Goal: Task Accomplishment & Management: Complete application form

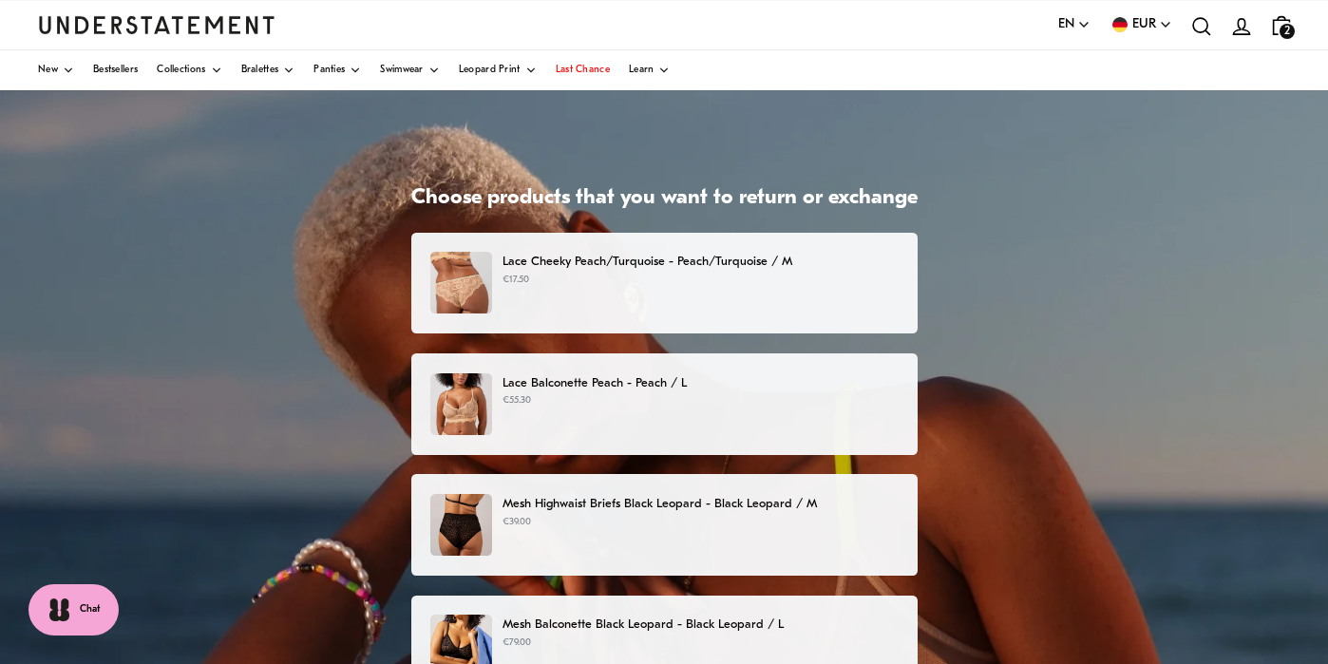
click at [503, 273] on p "€17.50" at bounding box center [700, 280] width 395 height 15
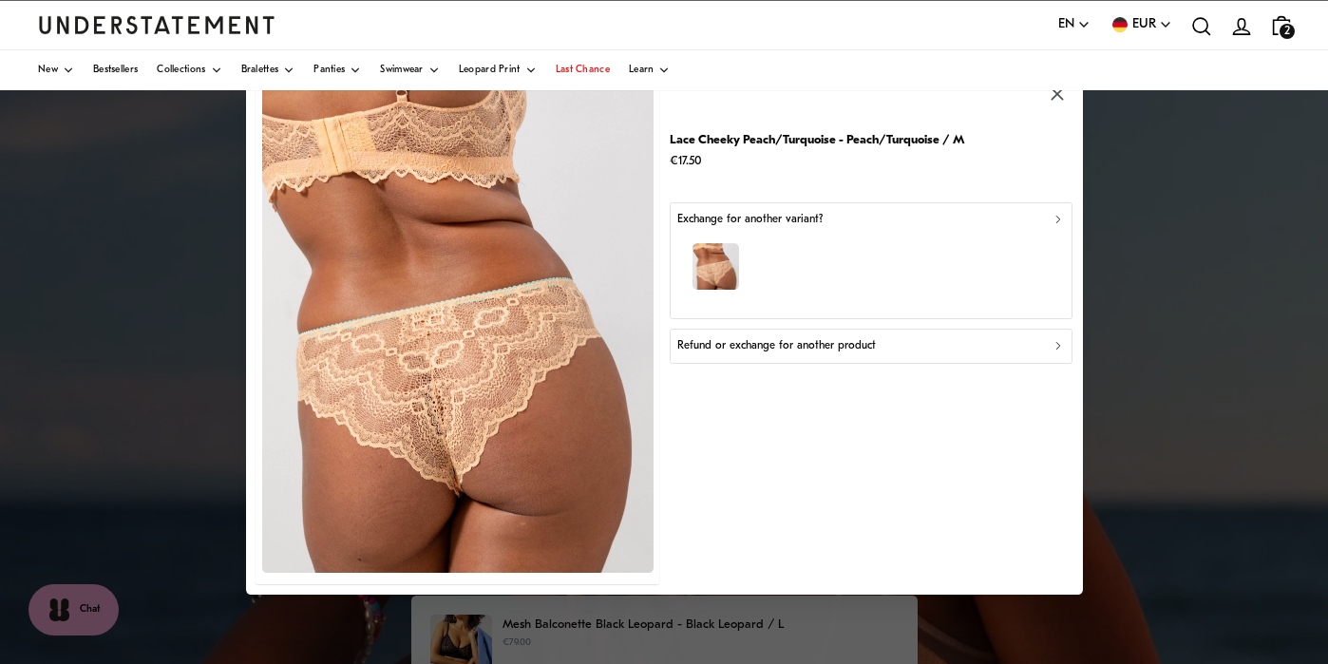
click at [1055, 349] on icon "button" at bounding box center [1057, 346] width 13 height 13
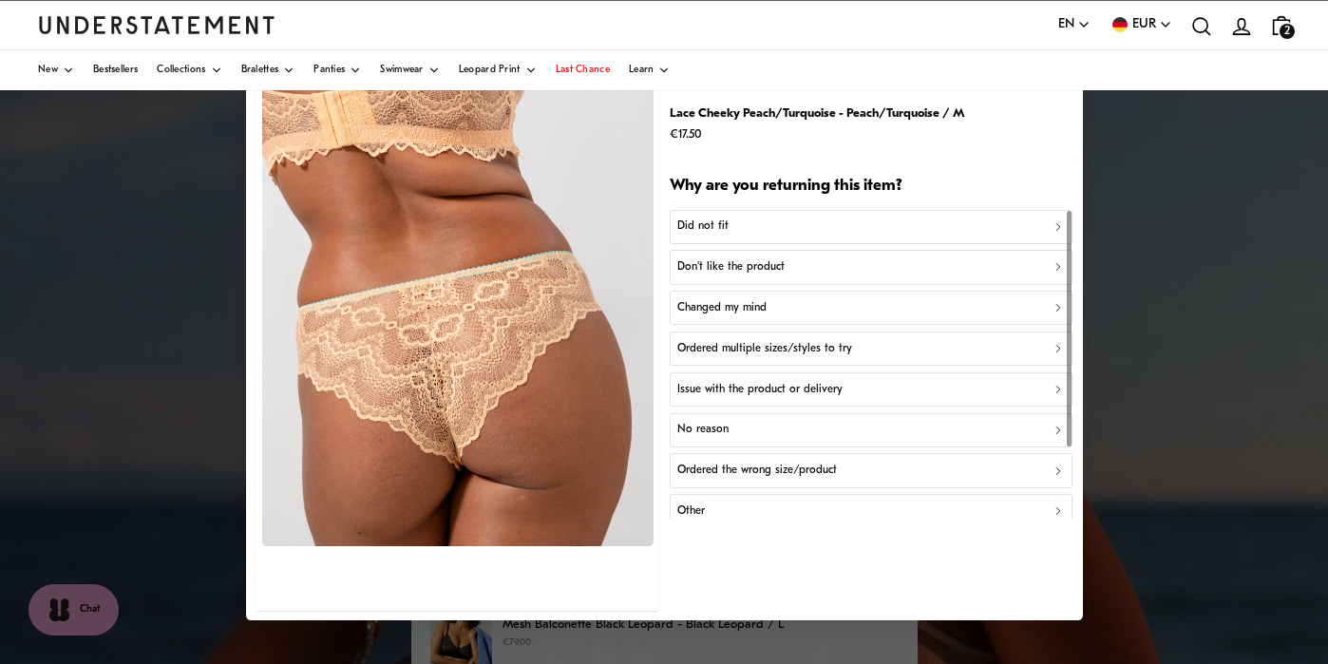
click at [695, 229] on p "Did not fit" at bounding box center [702, 227] width 51 height 18
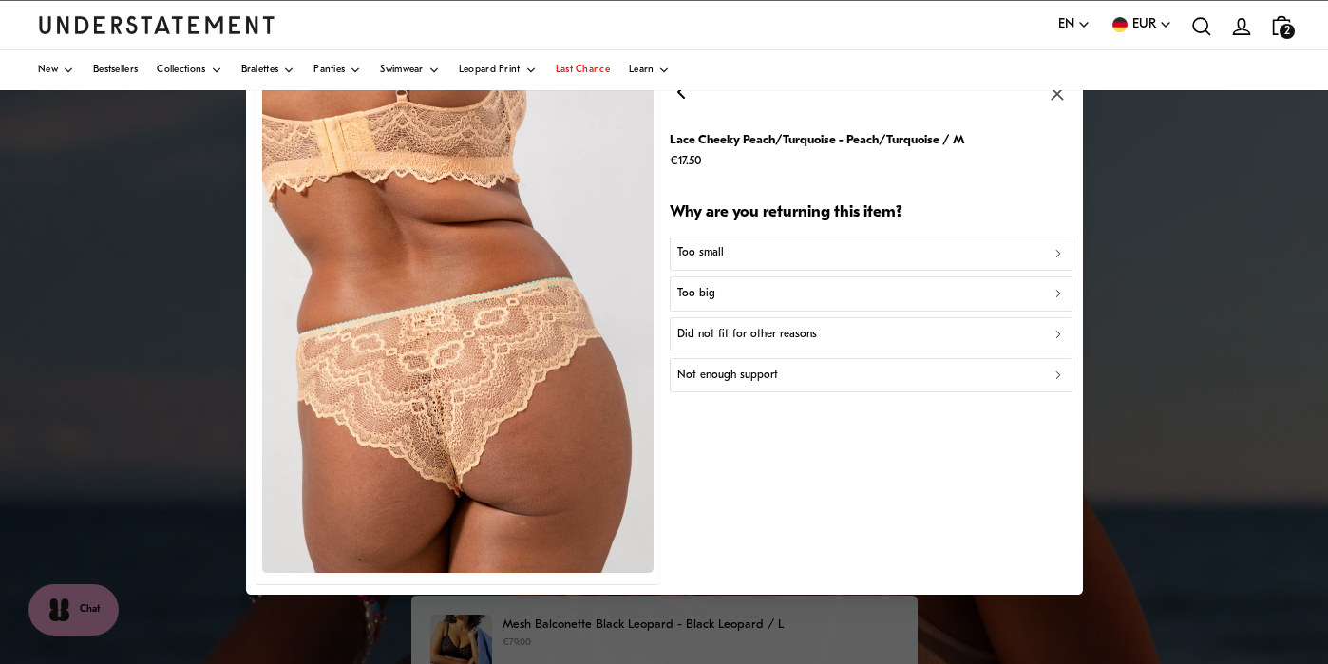
click at [1054, 334] on icon "button" at bounding box center [1057, 335] width 13 height 13
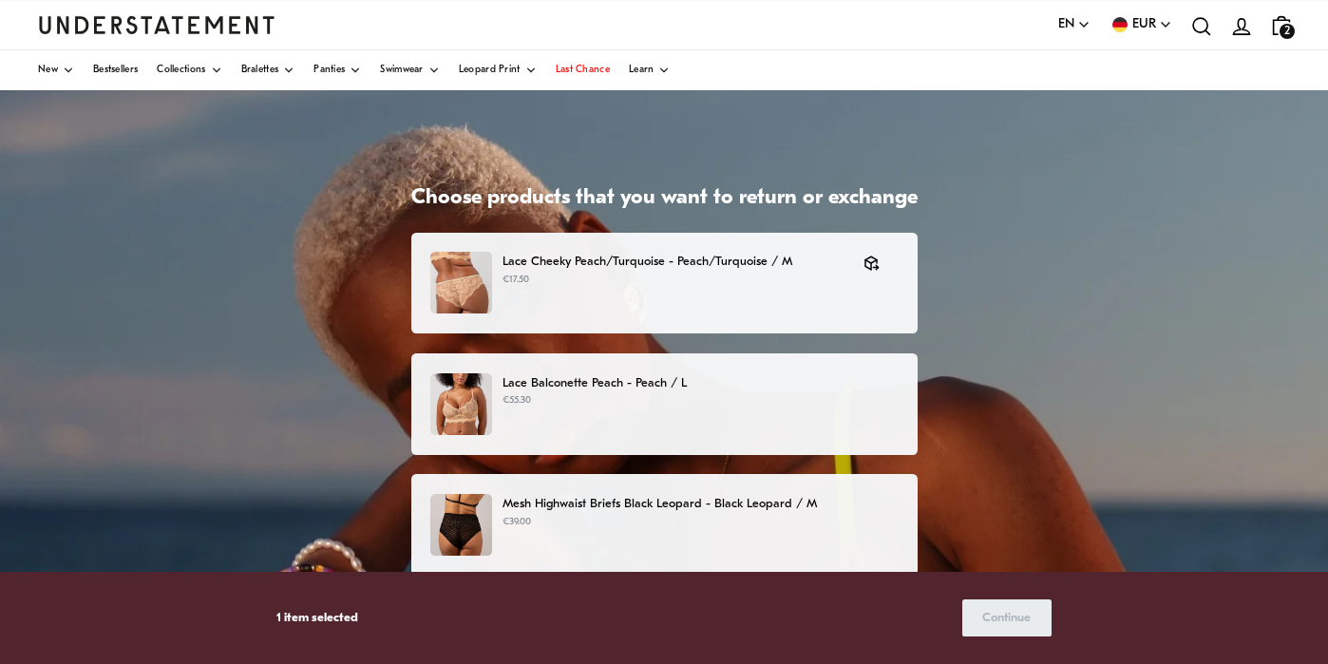
click at [532, 379] on p "Lace Balconette Peach - Peach / L" at bounding box center [700, 383] width 395 height 20
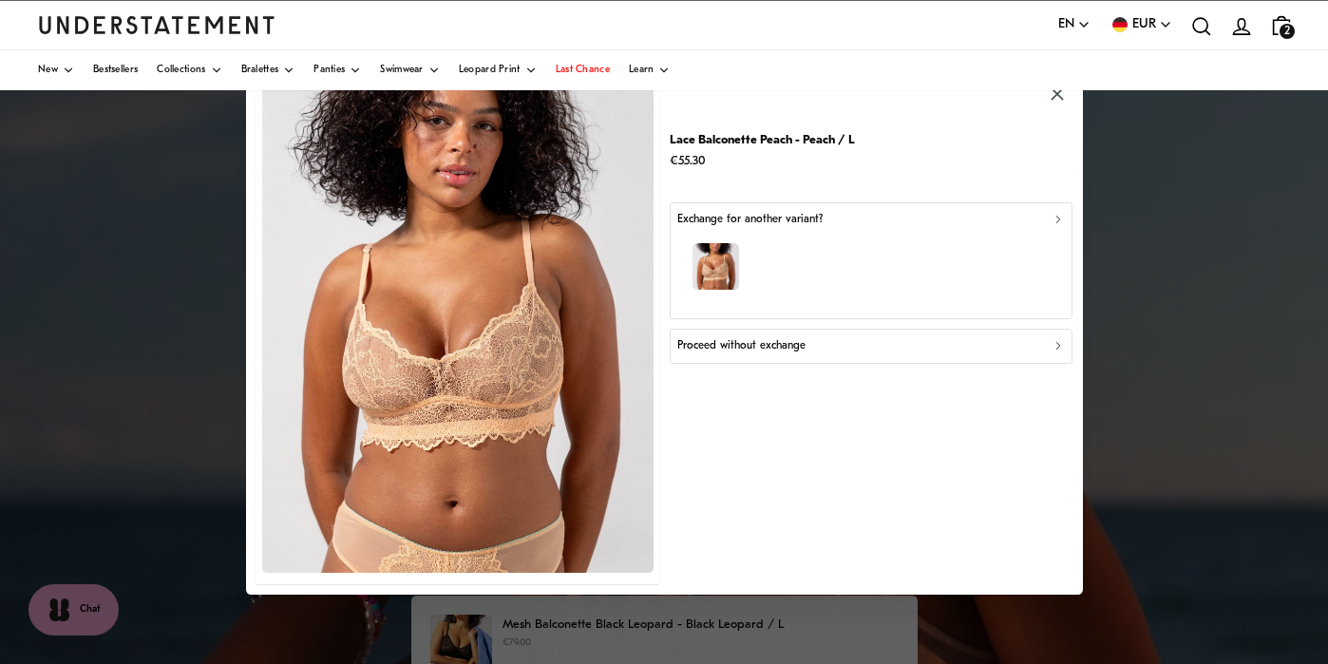
click at [1058, 216] on icon "button" at bounding box center [1057, 219] width 13 height 13
click at [1058, 347] on icon "button" at bounding box center [1057, 346] width 4 height 7
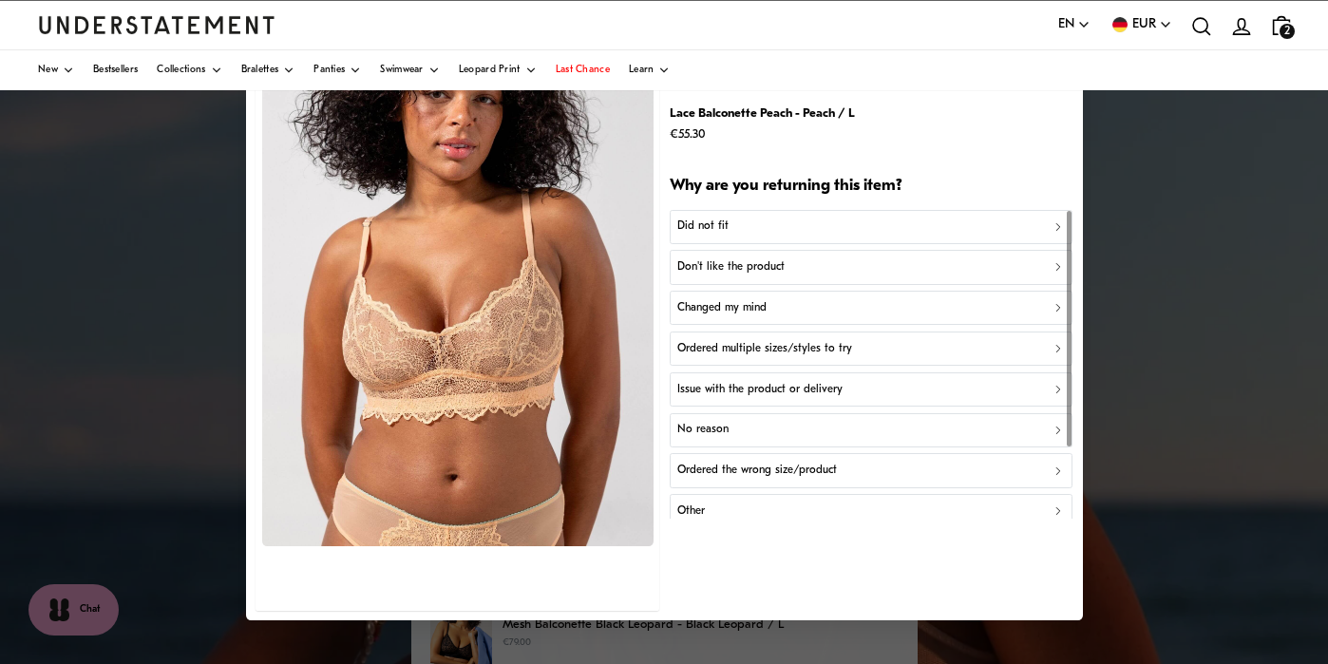
click at [692, 227] on p "Did not fit" at bounding box center [702, 227] width 51 height 18
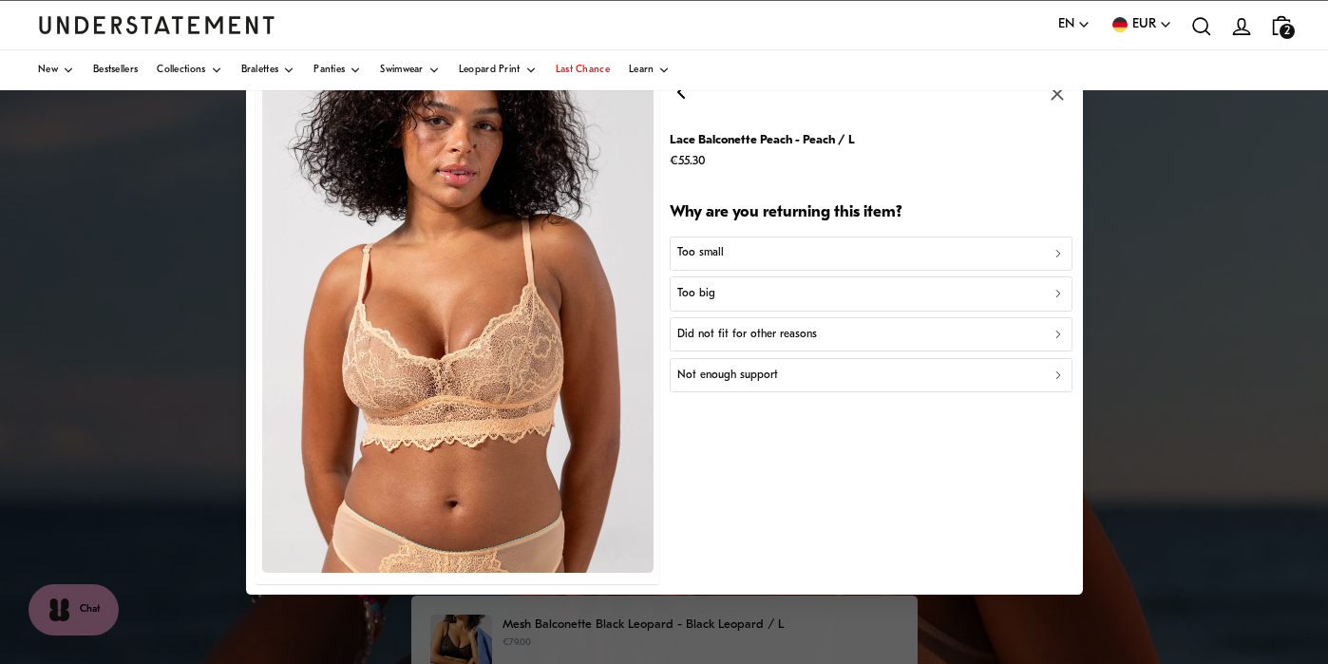
click at [700, 332] on p "Did not fit for other reasons" at bounding box center [747, 335] width 140 height 18
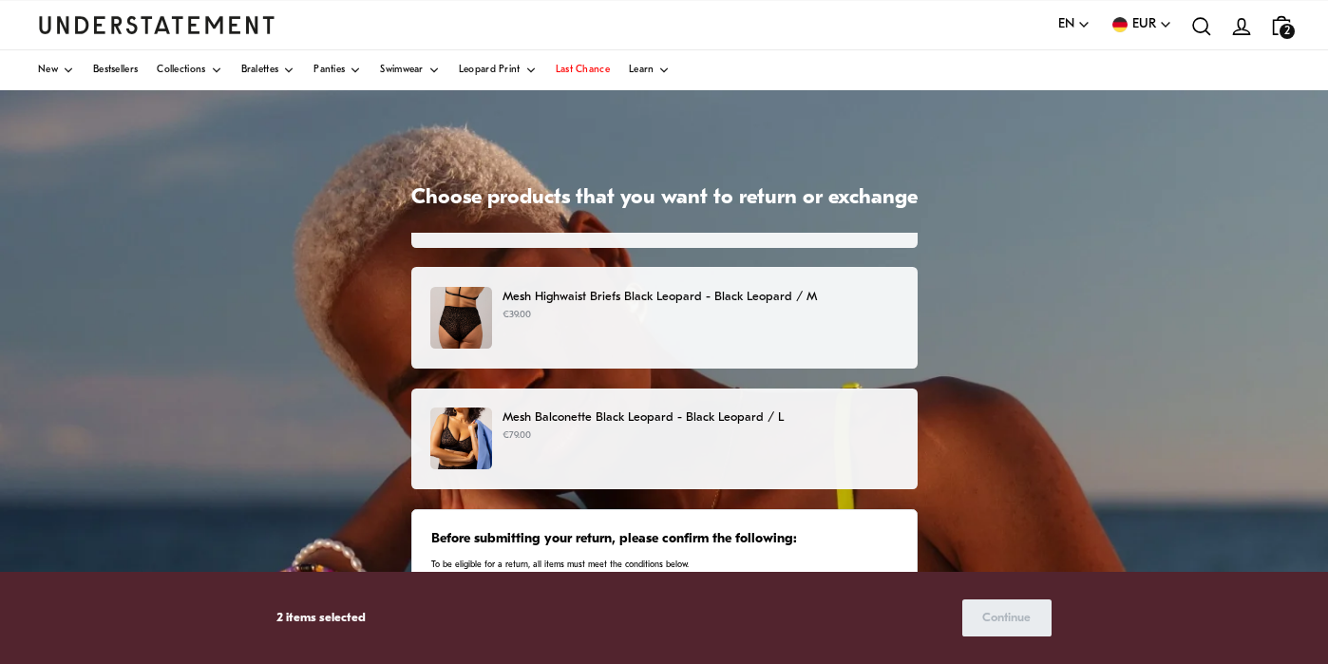
scroll to position [229, 0]
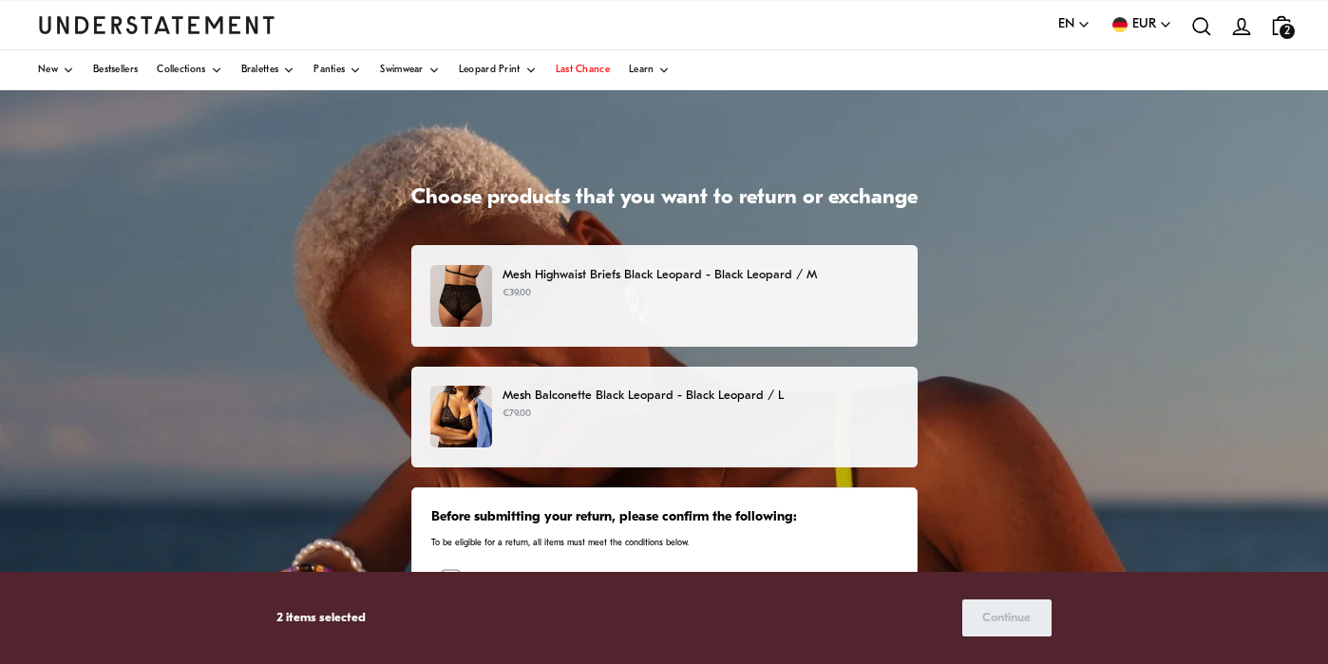
click at [505, 391] on p "Mesh Balconette Black Leopard - Black Leopard / L" at bounding box center [700, 396] width 395 height 20
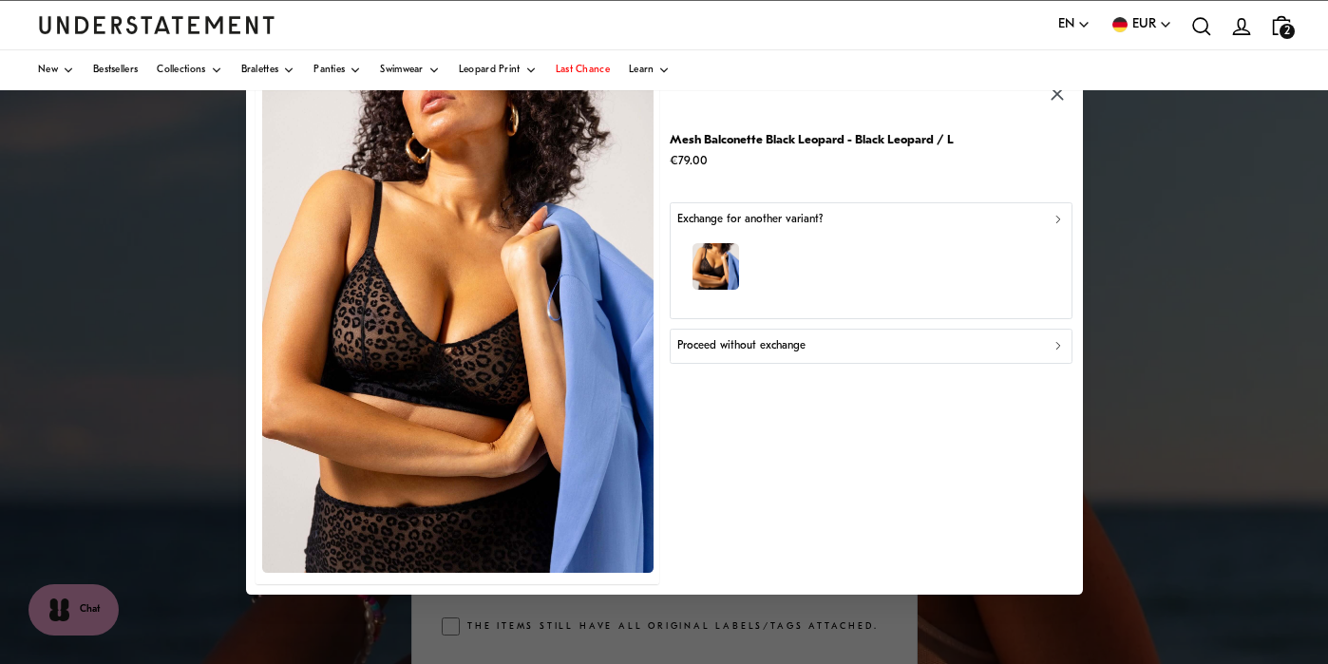
click at [1052, 344] on icon "button" at bounding box center [1057, 346] width 13 height 13
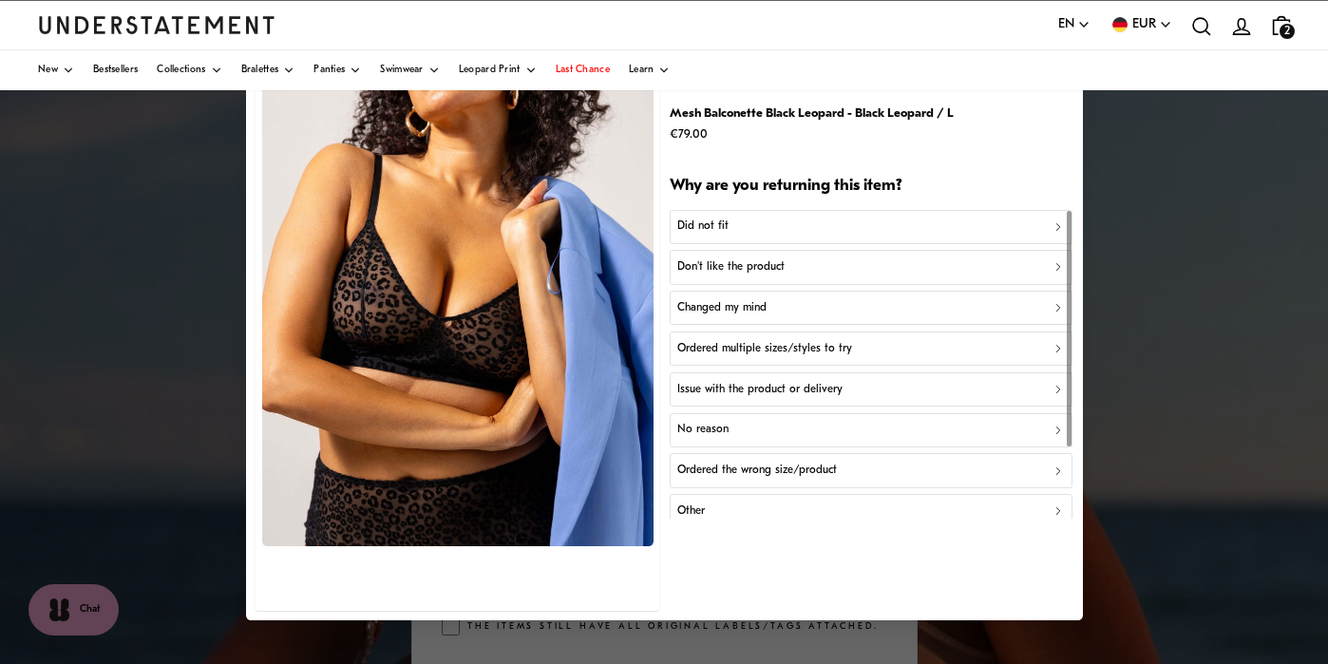
click at [698, 223] on p "Did not fit" at bounding box center [702, 227] width 51 height 18
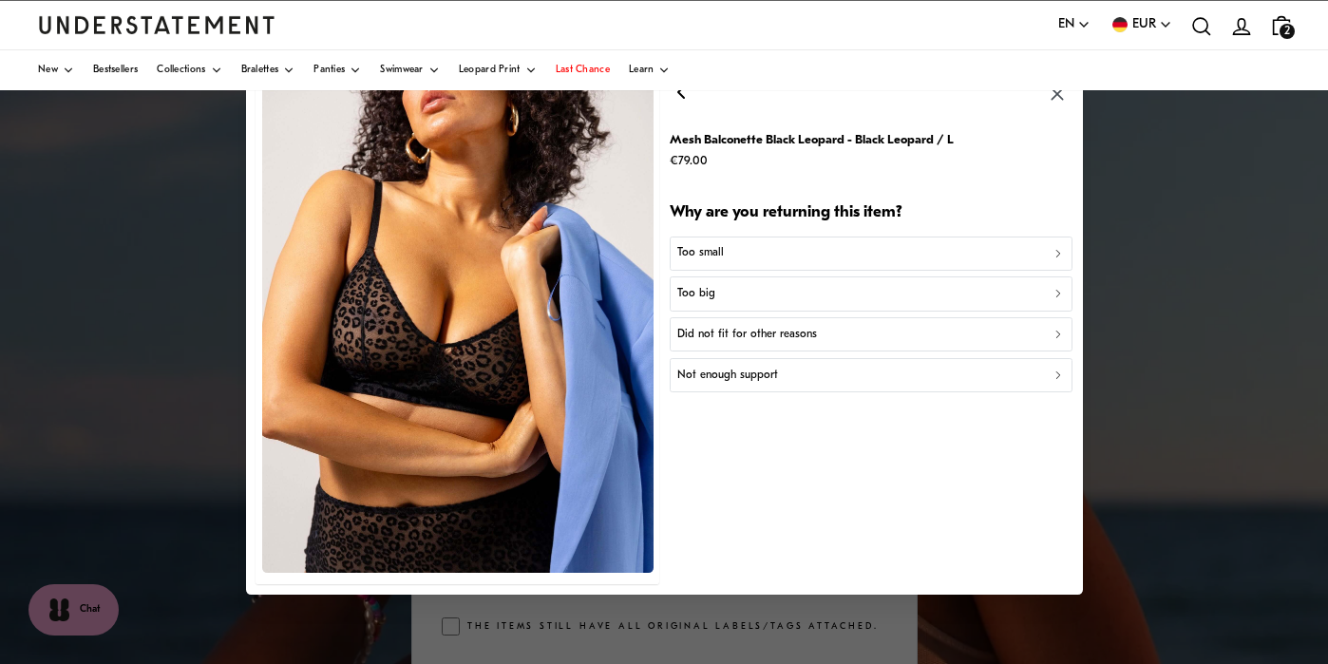
click at [731, 332] on p "Did not fit for other reasons" at bounding box center [747, 335] width 140 height 18
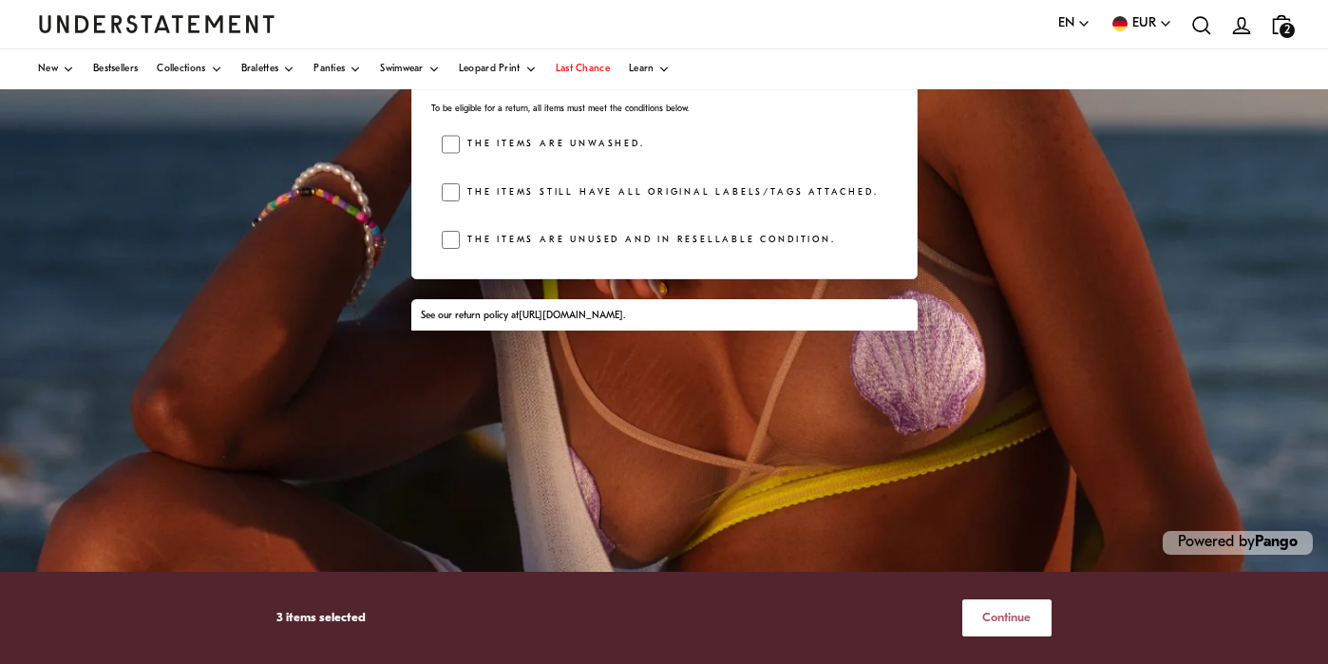
scroll to position [376, 0]
click at [1003, 618] on span "Continue" at bounding box center [1006, 617] width 48 height 35
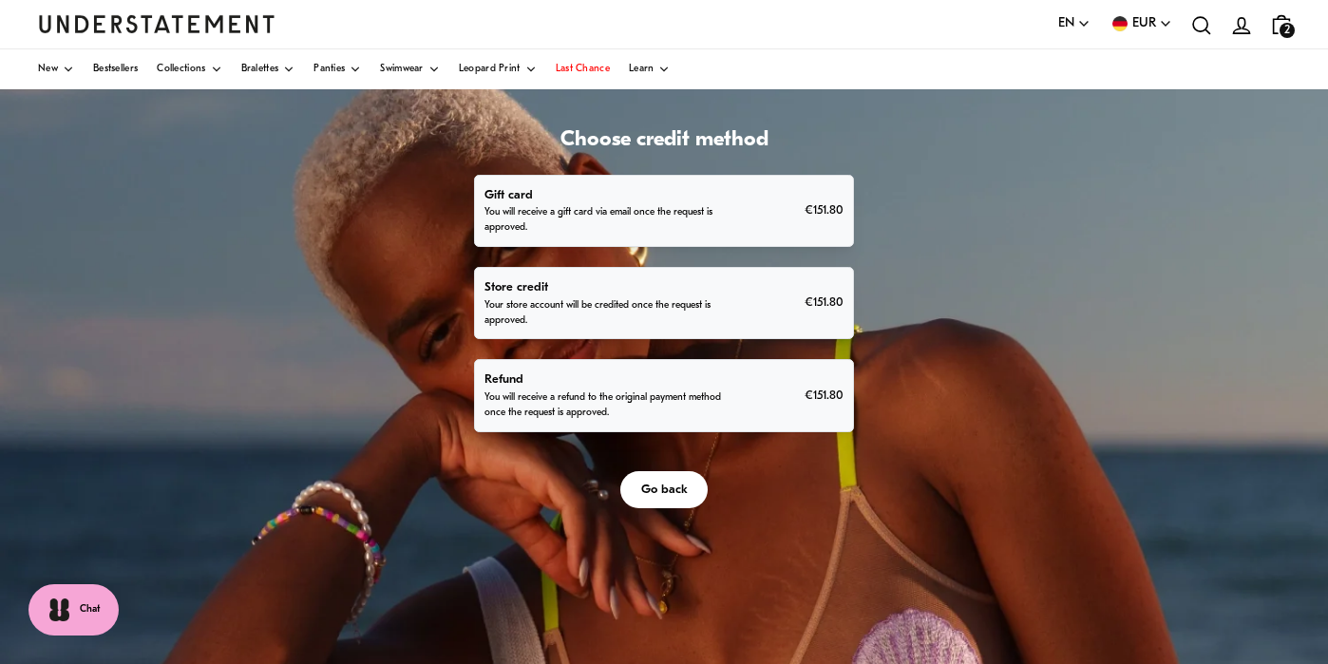
scroll to position [64, 0]
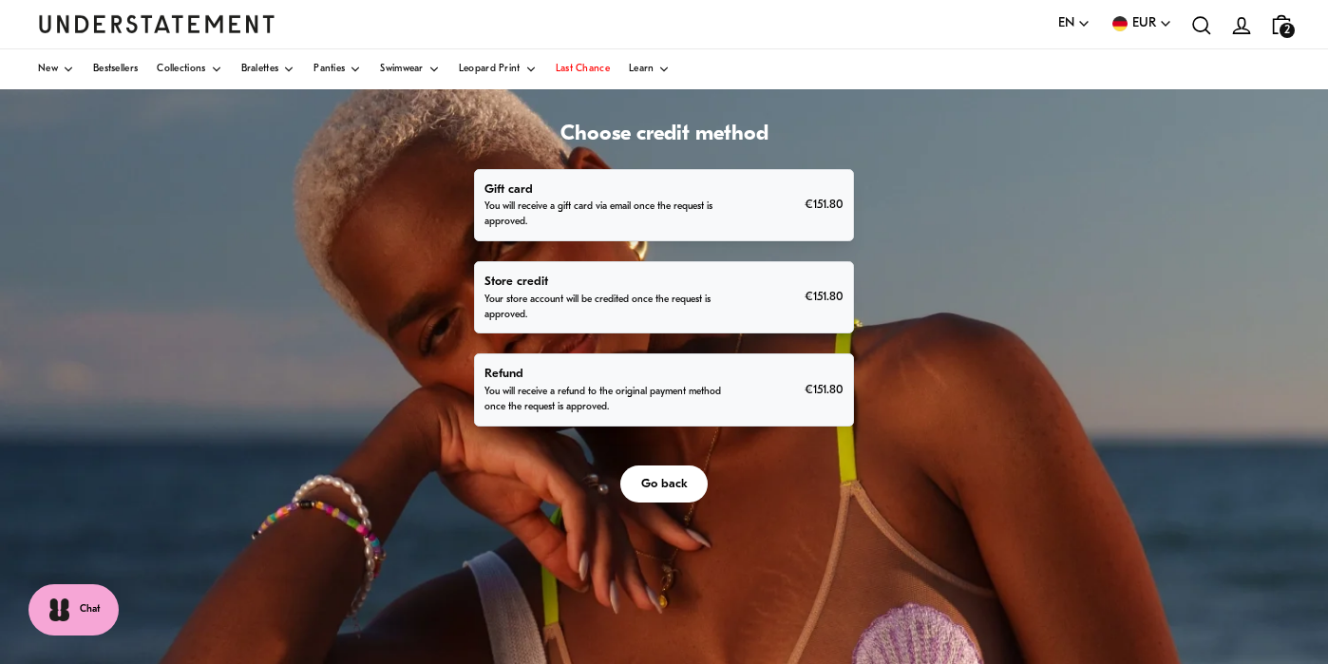
click at [725, 323] on p "Your store account will be credited once the request is approved." at bounding box center [604, 308] width 240 height 30
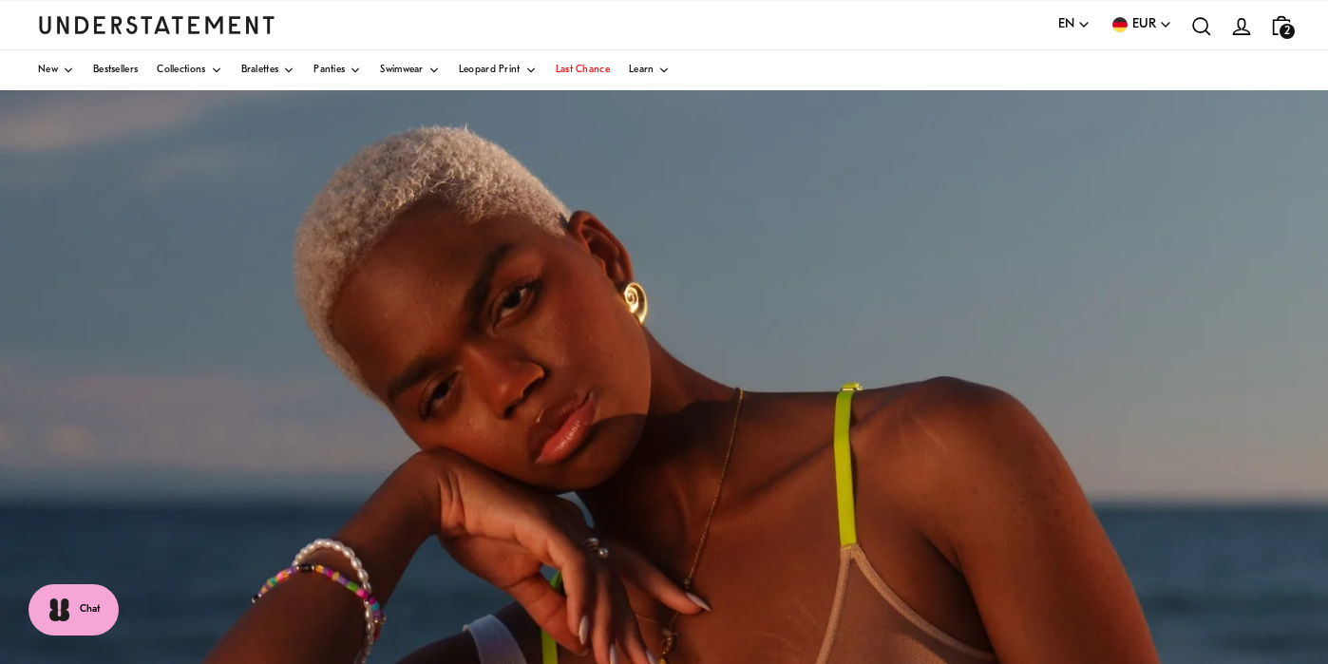
scroll to position [64, 0]
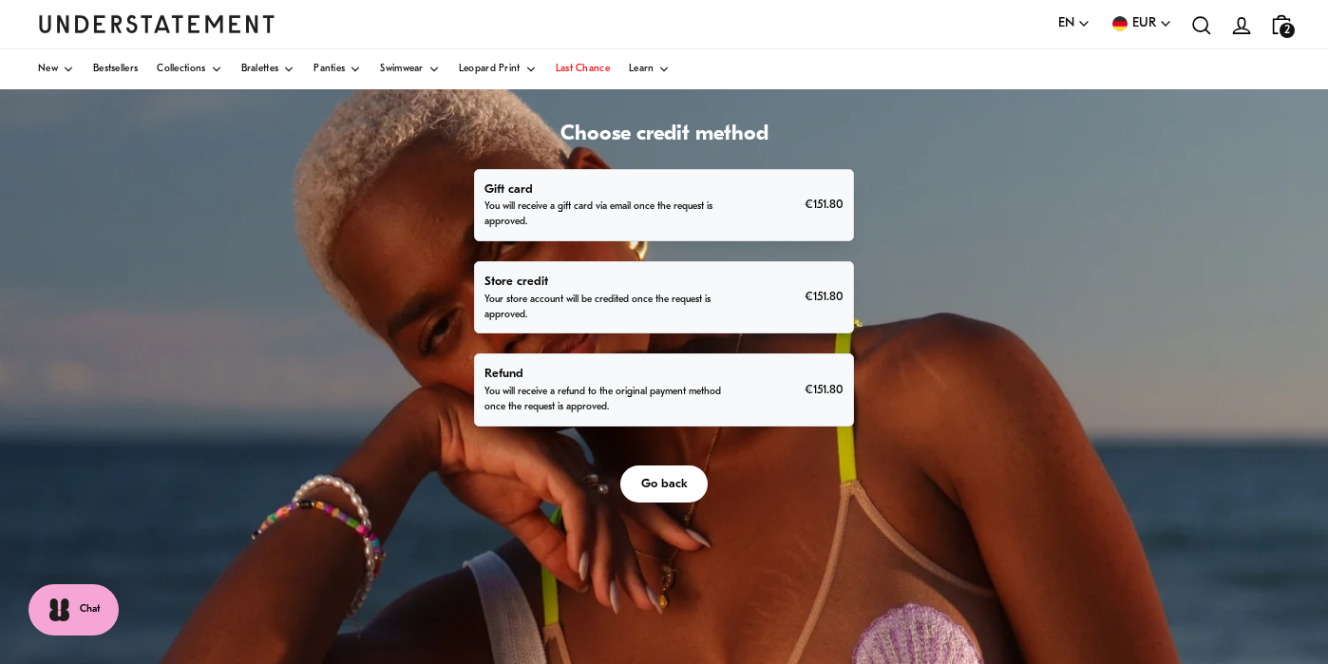
click at [711, 415] on p "You will receive a refund to the original payment method once the request is ap…" at bounding box center [604, 400] width 240 height 30
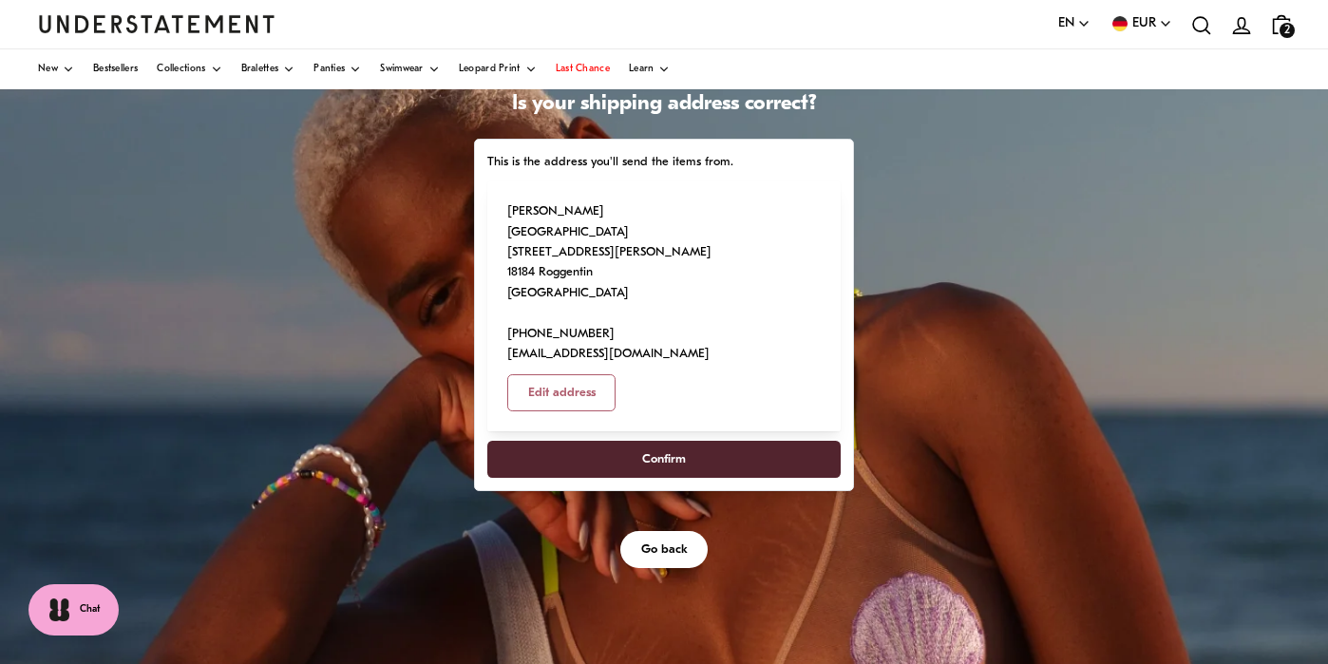
scroll to position [106, 0]
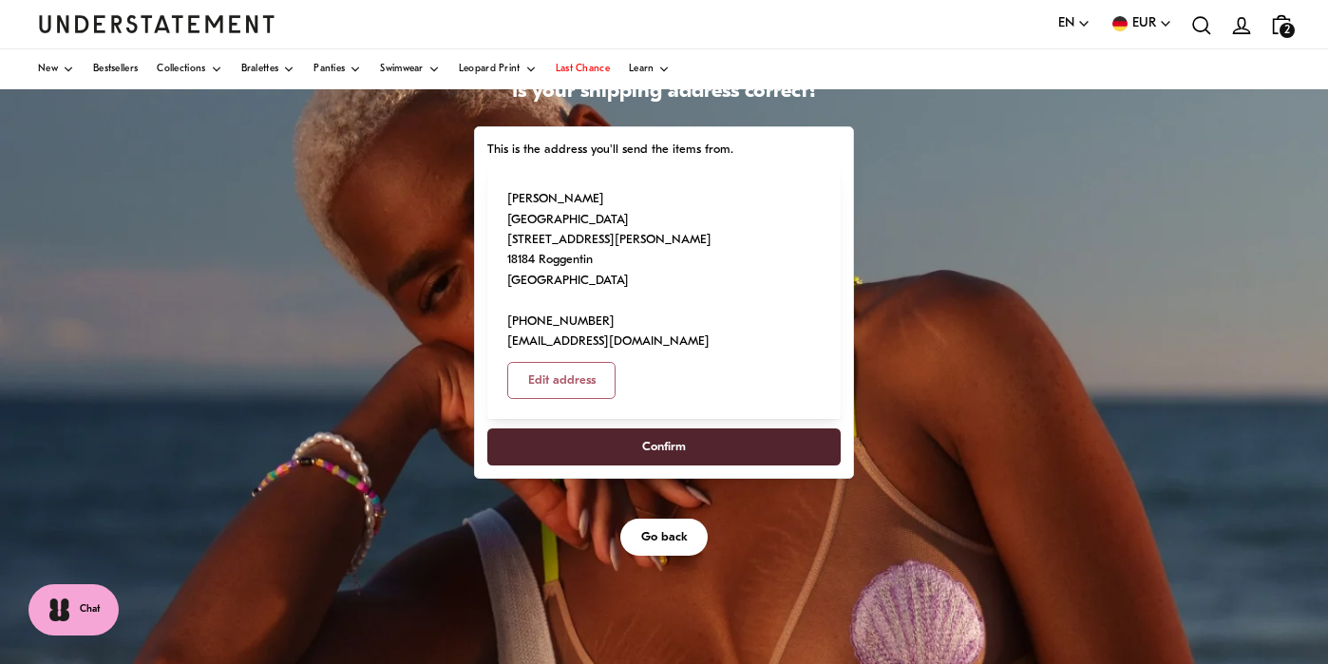
click at [686, 465] on span "Confirm" at bounding box center [664, 446] width 44 height 35
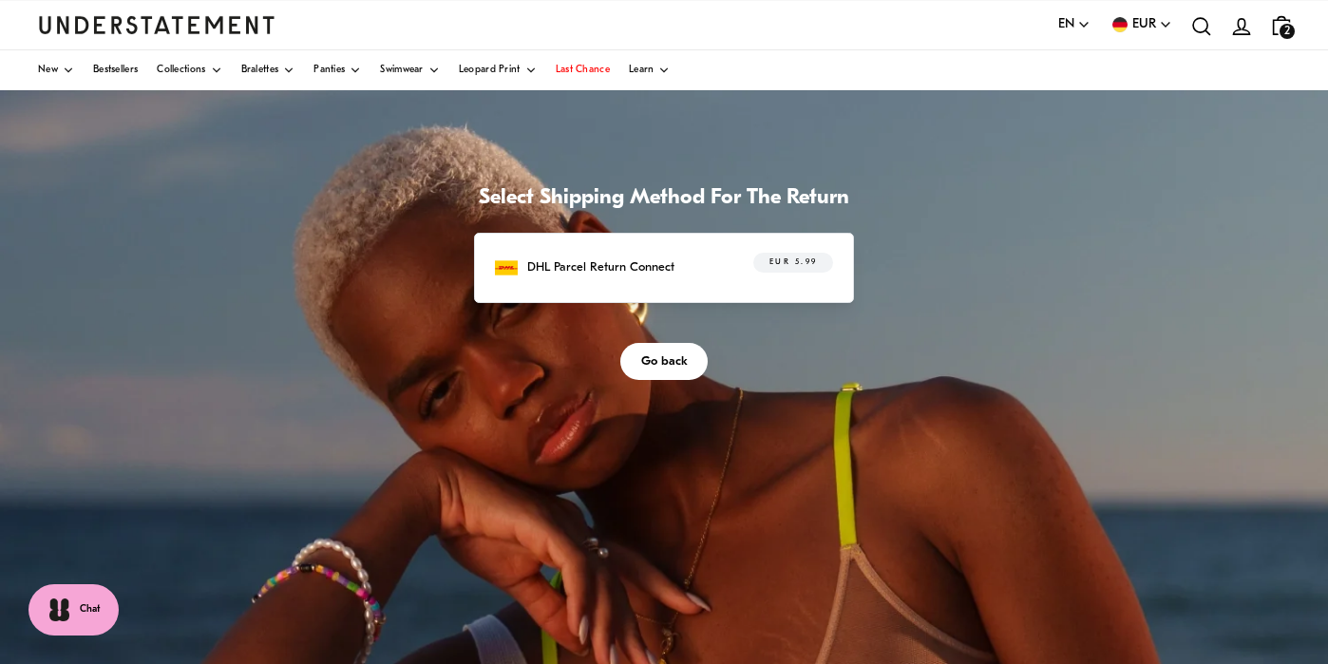
click at [518, 279] on img at bounding box center [506, 267] width 23 height 23
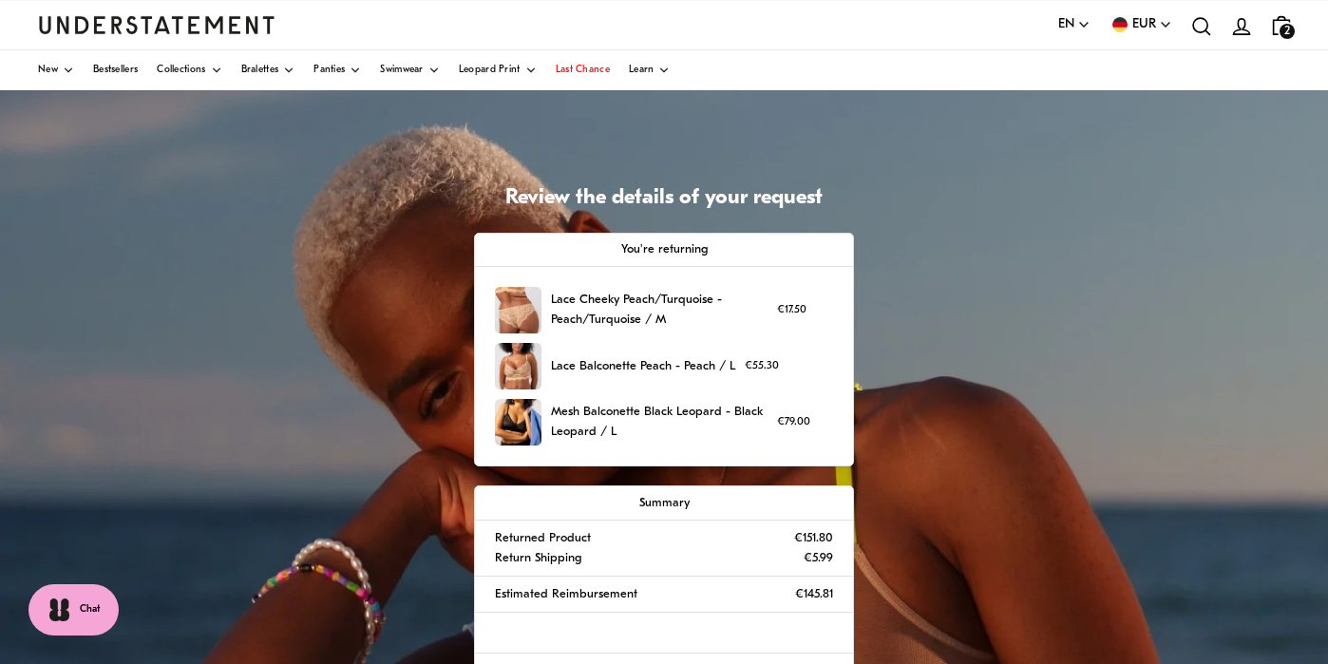
click at [1278, 23] on icon "icon-bag-minimal" at bounding box center [1281, 25] width 25 height 25
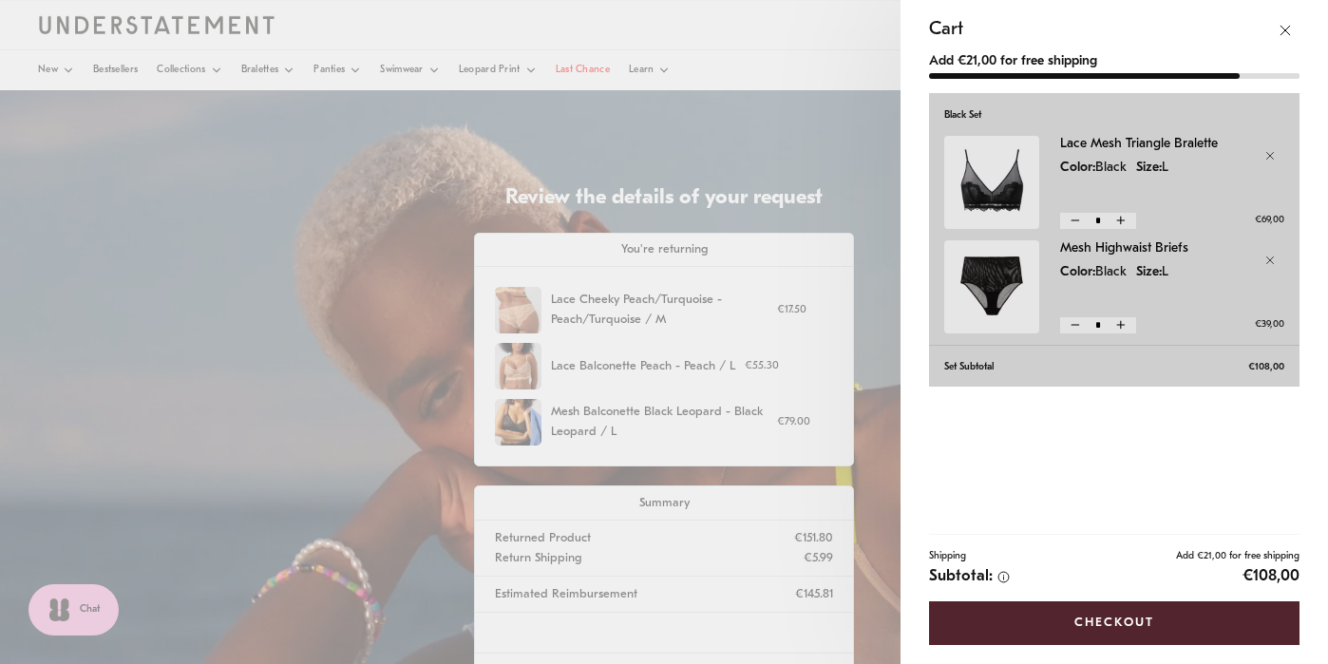
click at [1072, 143] on link "Lace Mesh Triangle Bralette" at bounding box center [1172, 144] width 224 height 17
